Goal: Information Seeking & Learning: Learn about a topic

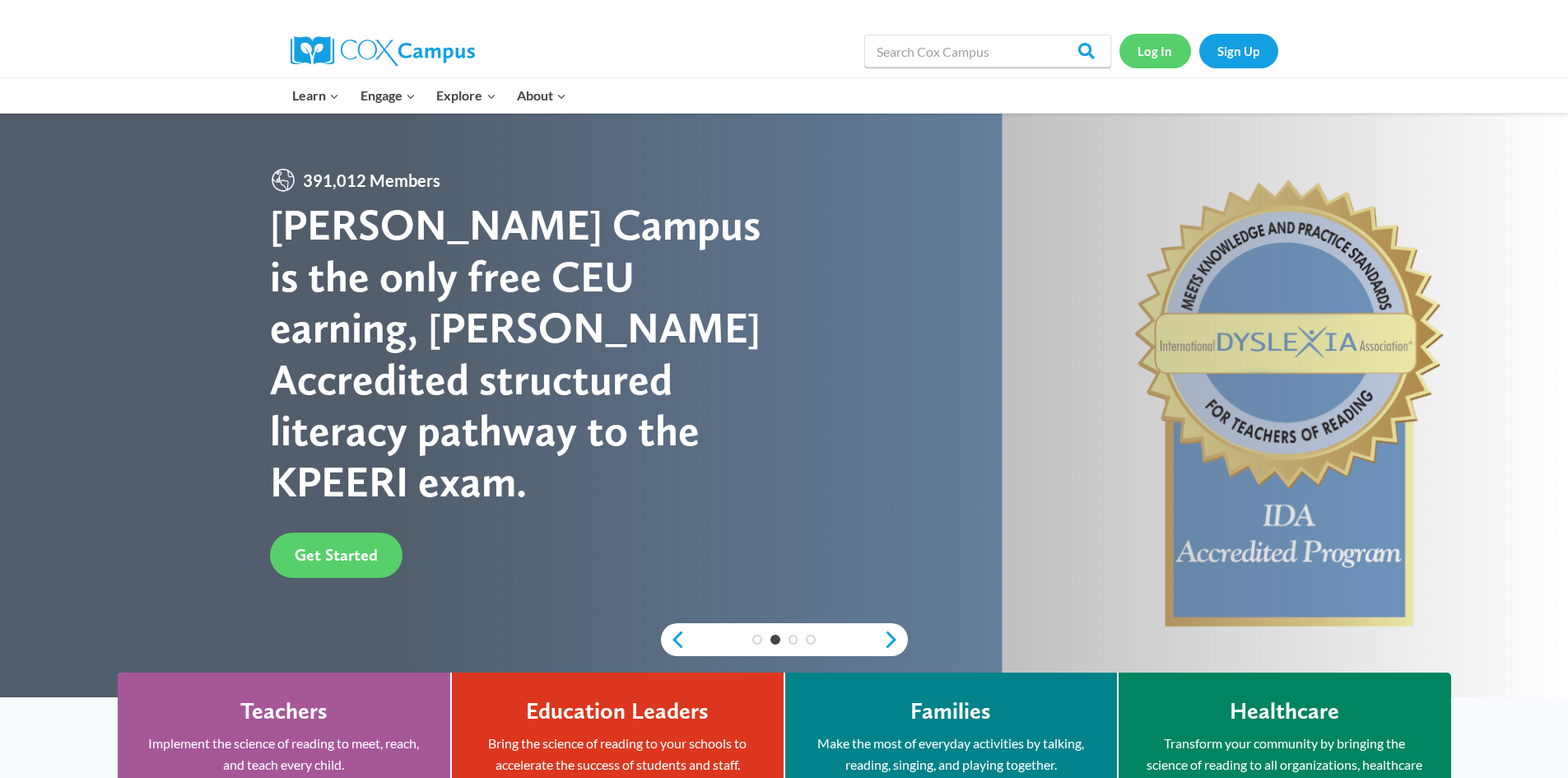
click at [1161, 52] on link "Log In" at bounding box center [1155, 51] width 72 height 34
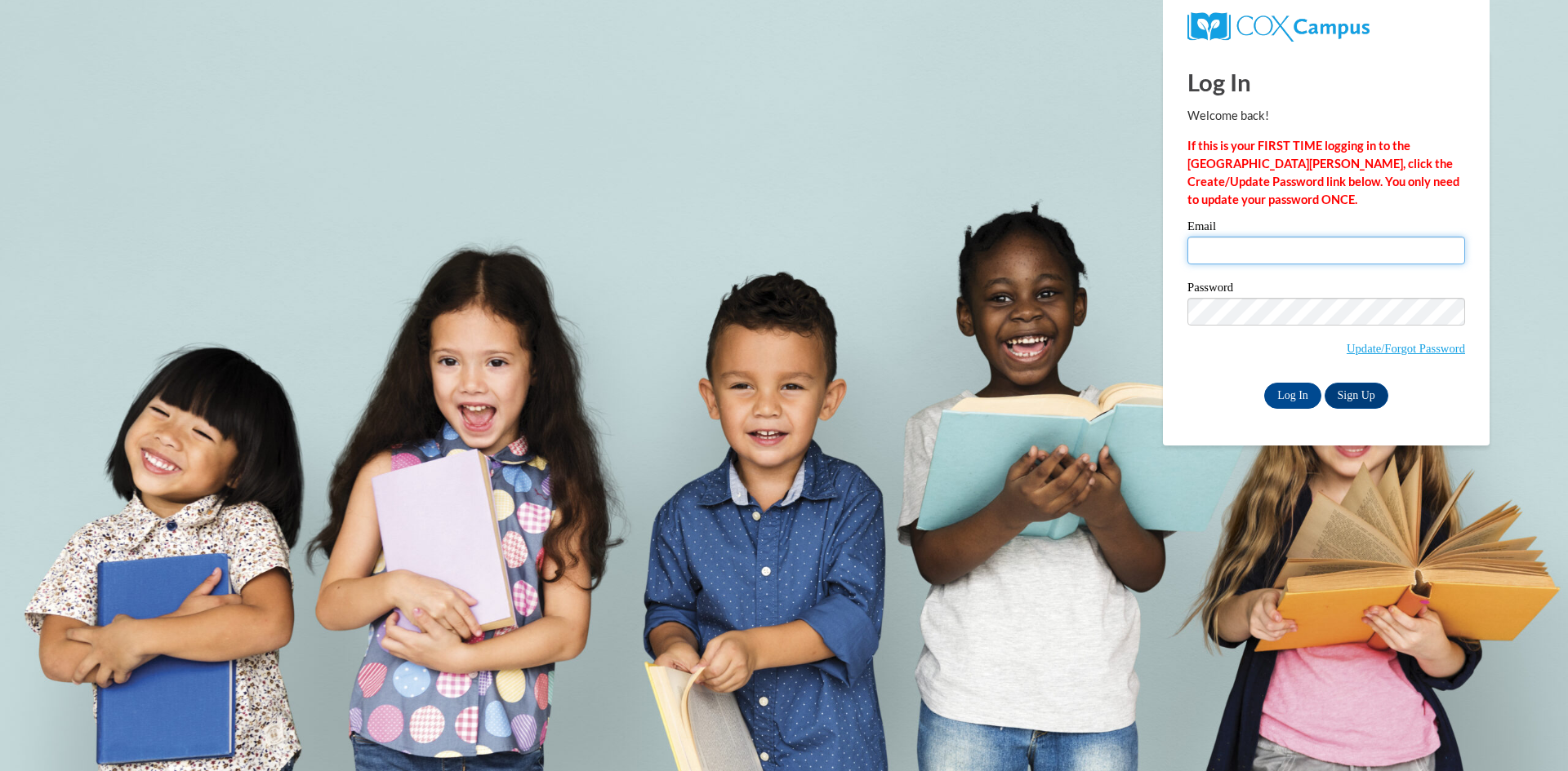
click at [1214, 248] on input "Email" at bounding box center [1325, 250] width 278 height 28
type input "oday1106@yahoo.com"
click at [1298, 397] on input "Log In" at bounding box center [1293, 395] width 57 height 26
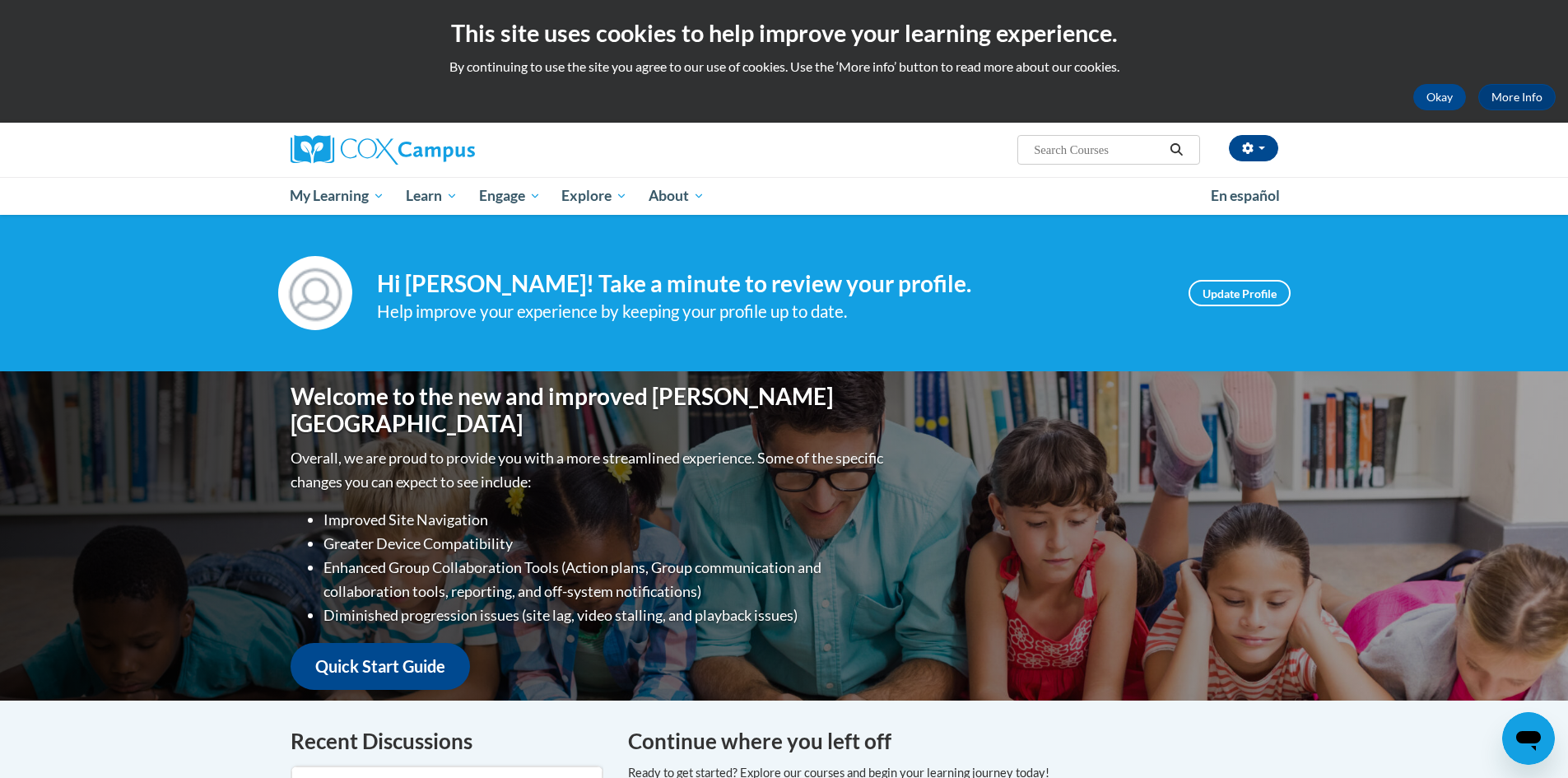
click at [1083, 153] on input "Search..." at bounding box center [1098, 149] width 132 height 19
type input "build my brain"
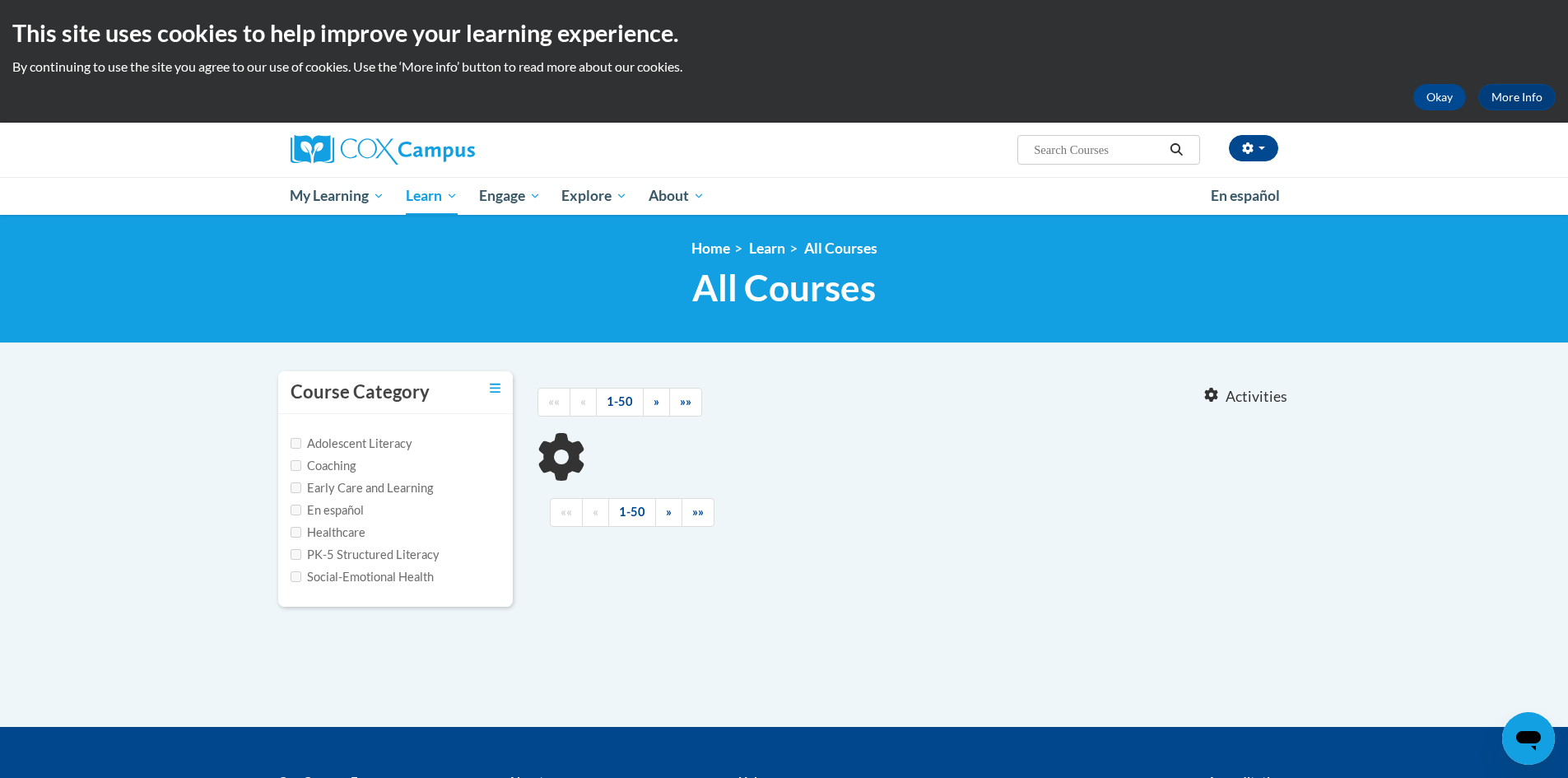
type input "build my brain"
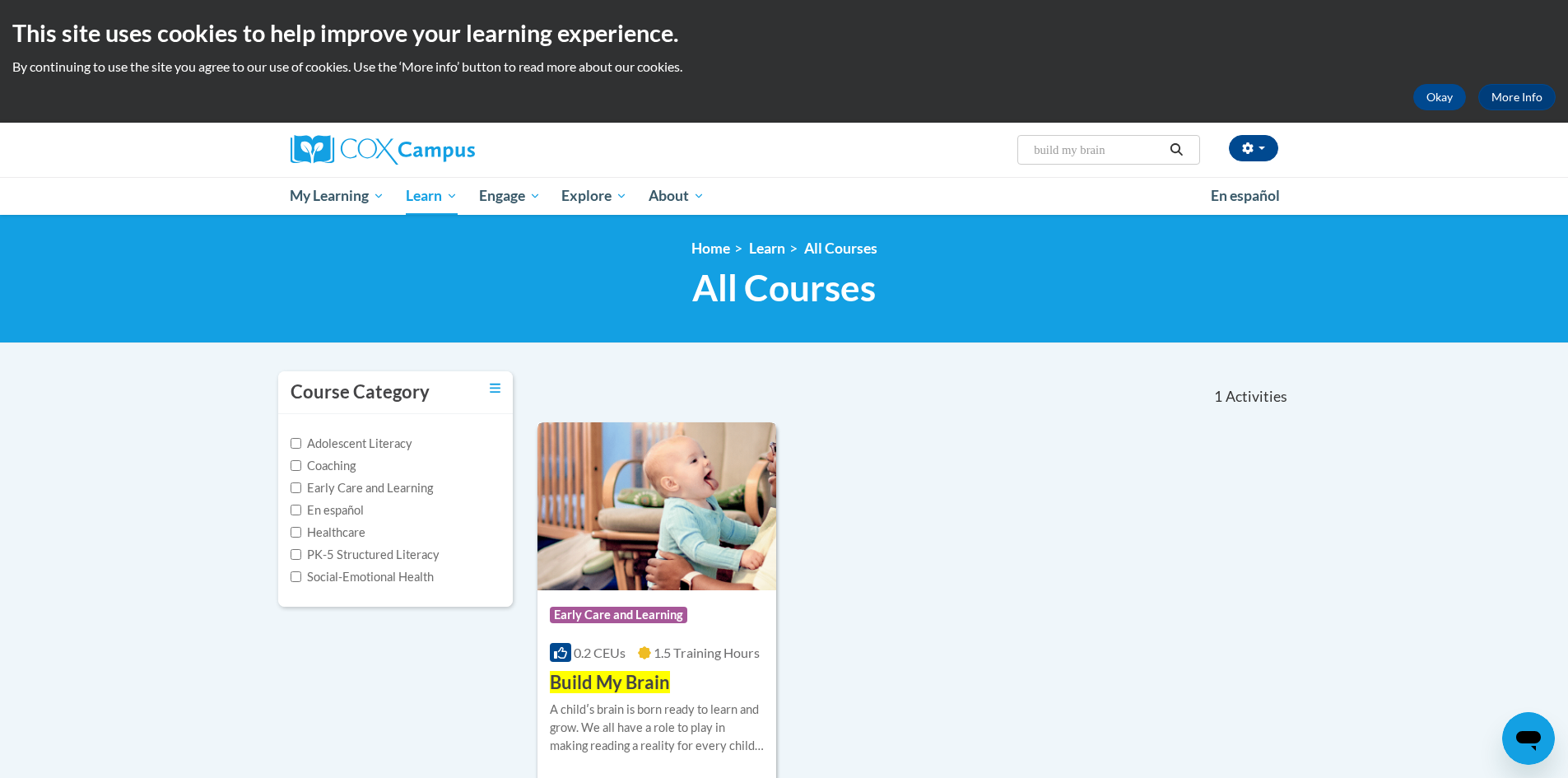
click at [673, 716] on div "A childʹs brain is born ready to learn and grow. We all have a role to play in …" at bounding box center [657, 728] width 215 height 54
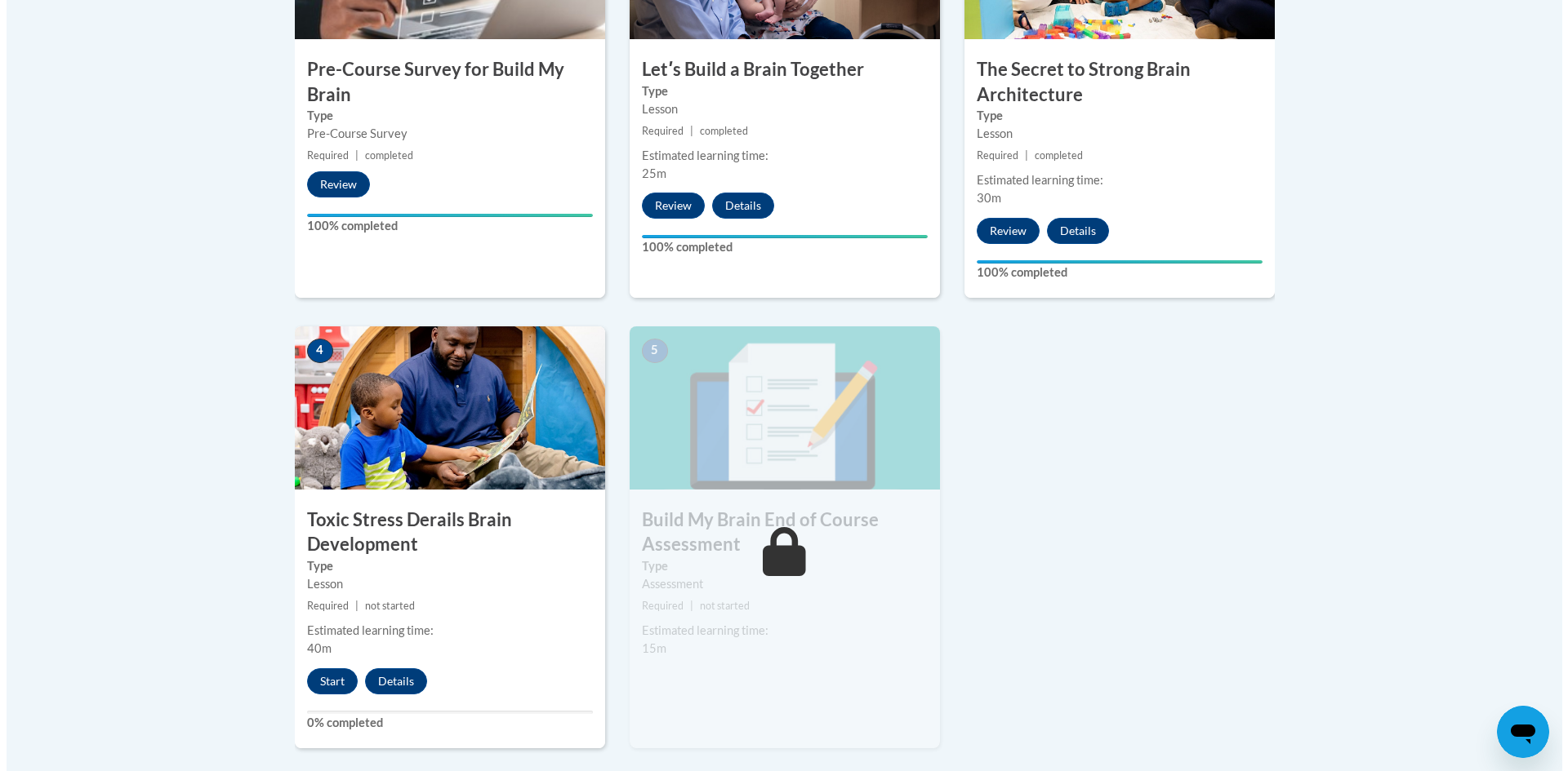
scroll to position [734, 0]
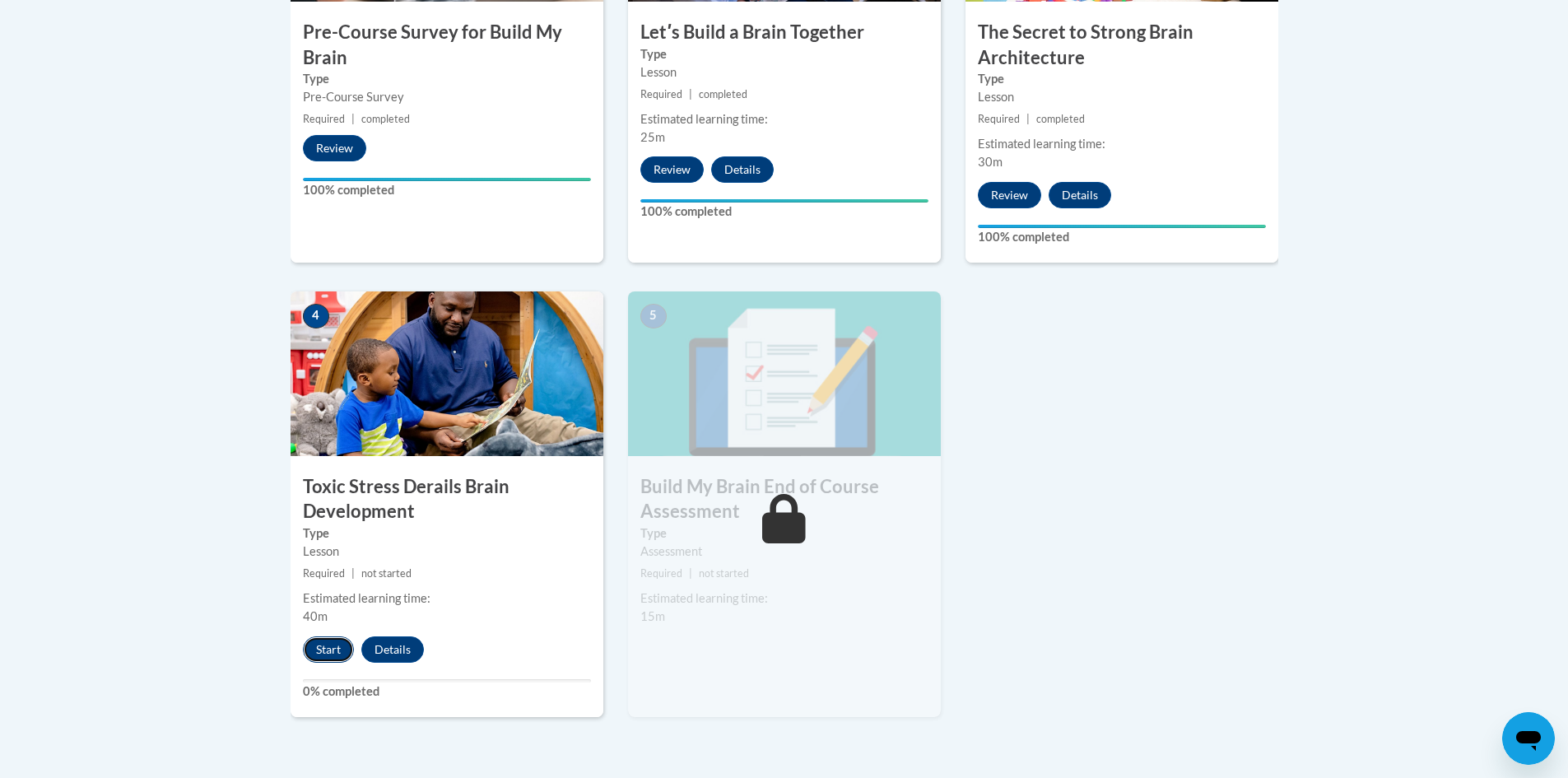
click at [325, 648] on button "Start" at bounding box center [328, 649] width 51 height 26
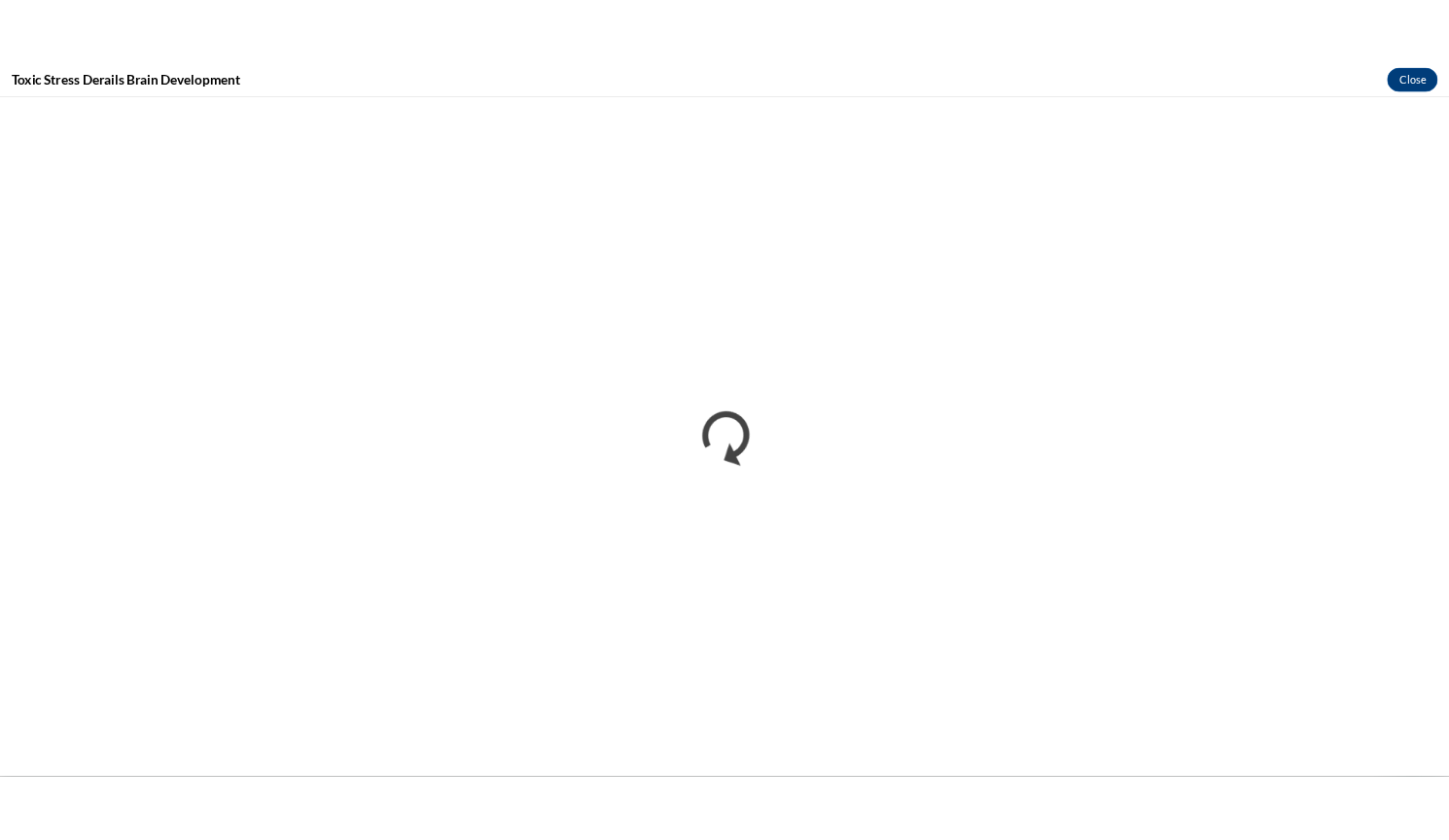
scroll to position [0, 0]
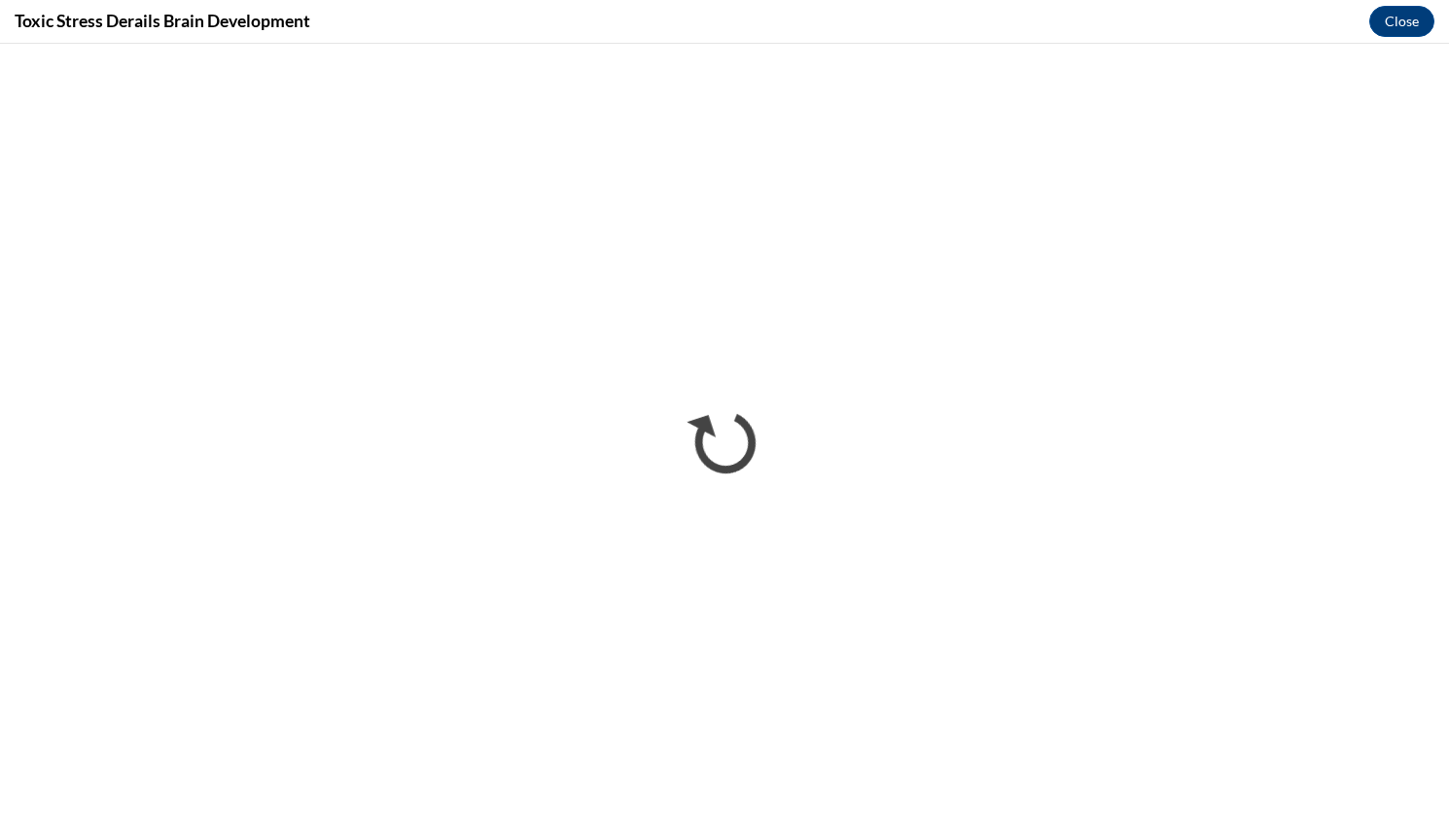
click at [1161, 44] on iframe "</div></body> </html>" at bounding box center [724, 442] width 1449 height 797
